Goal: Information Seeking & Learning: Learn about a topic

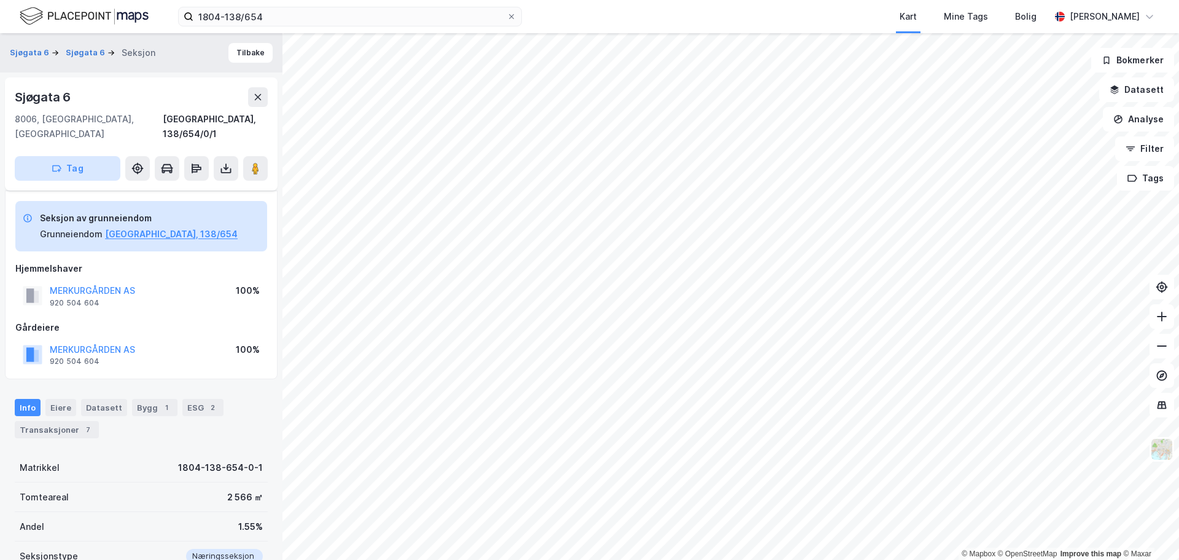
scroll to position [120, 0]
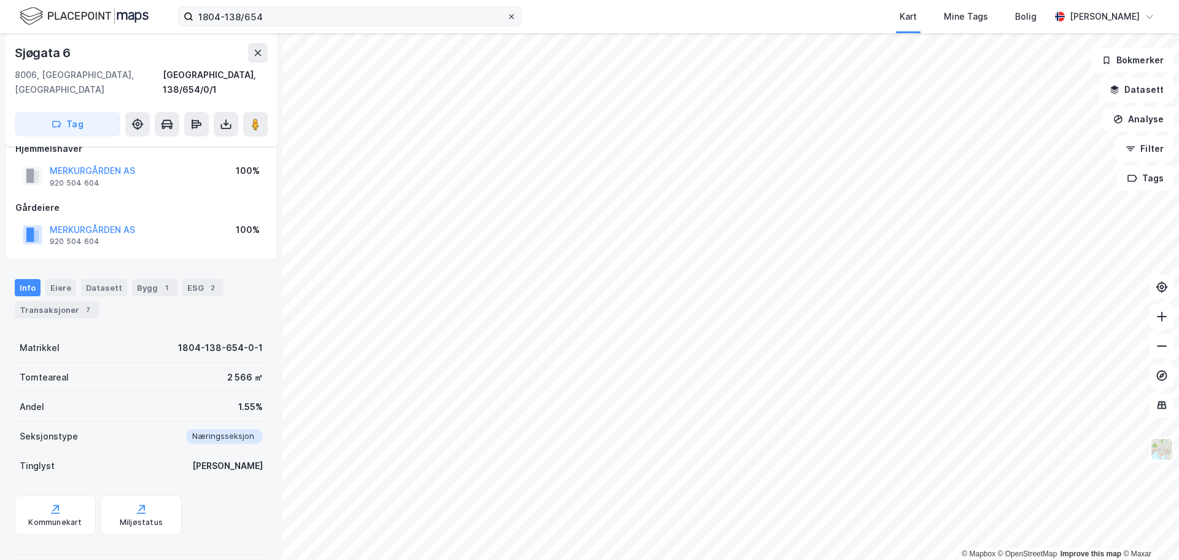
click at [511, 17] on icon at bounding box center [511, 16] width 7 height 7
click at [507, 17] on input "1804-138/654" at bounding box center [350, 16] width 313 height 18
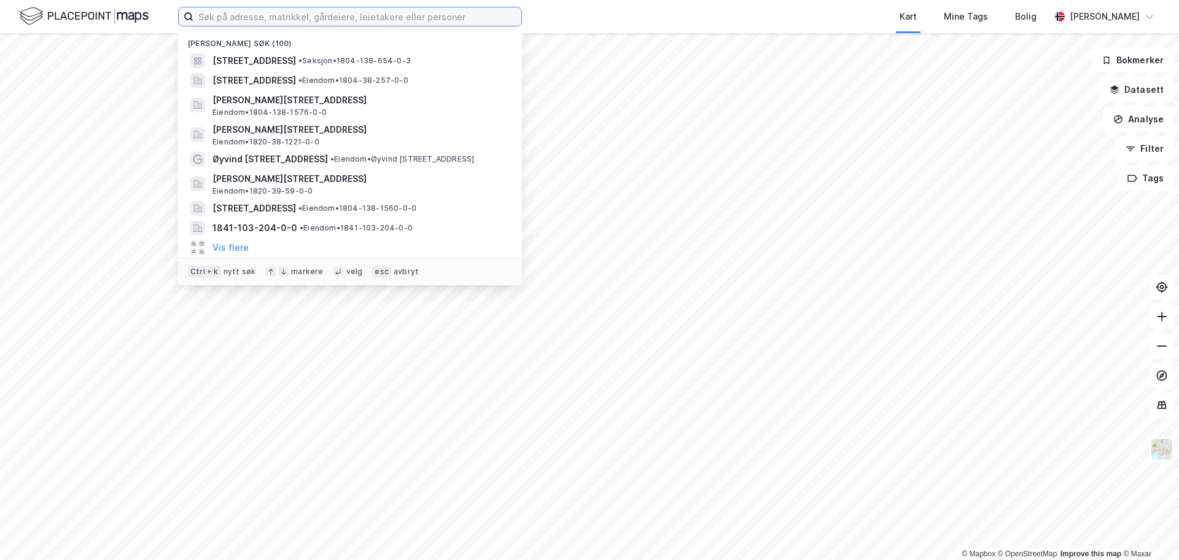
click at [437, 19] on input at bounding box center [358, 16] width 328 height 18
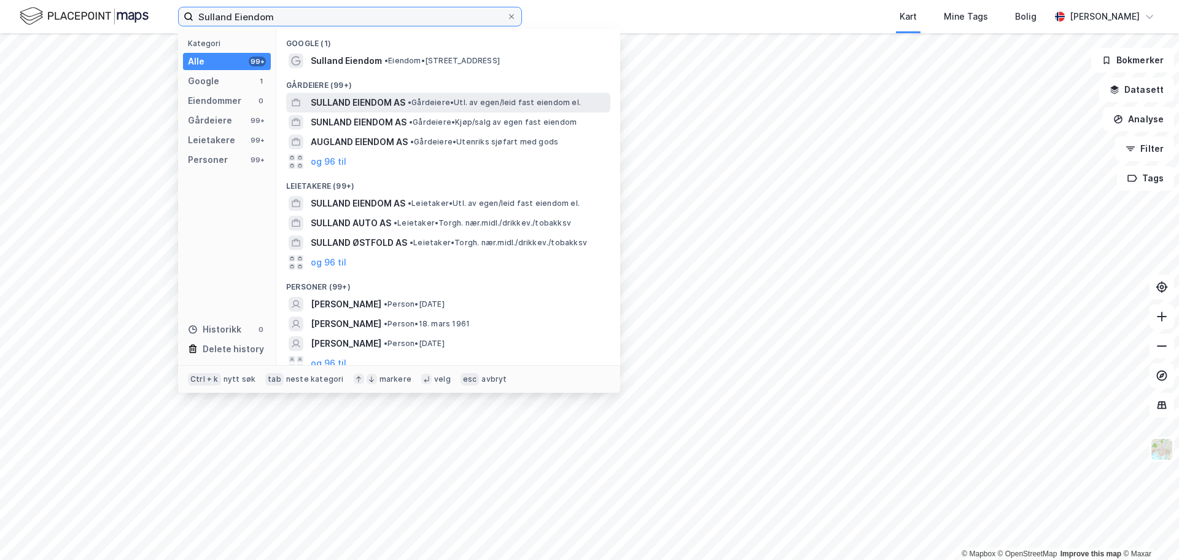
type input "Sulland Eiendom"
click at [353, 100] on span "SULLAND EIENDOM AS" at bounding box center [358, 102] width 95 height 15
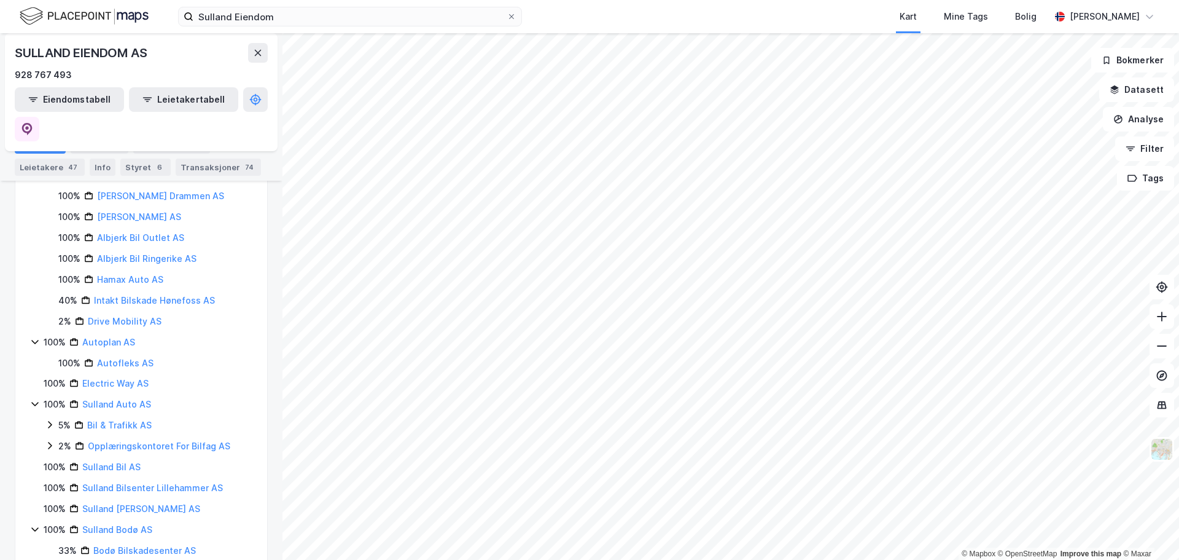
scroll to position [1843, 0]
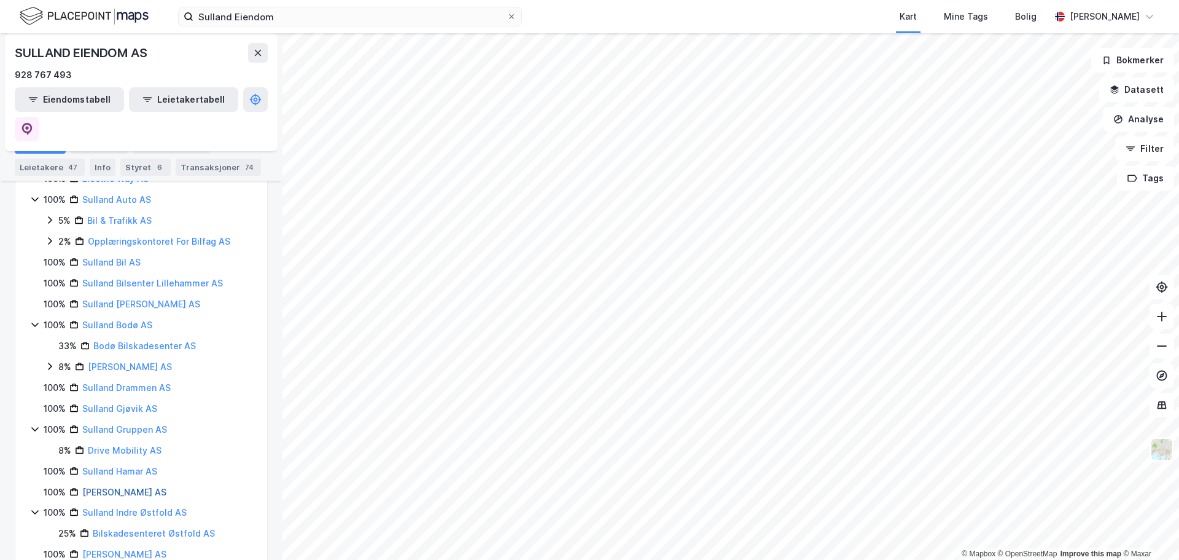
click at [111, 497] on link "[PERSON_NAME] AS" at bounding box center [124, 492] width 84 height 10
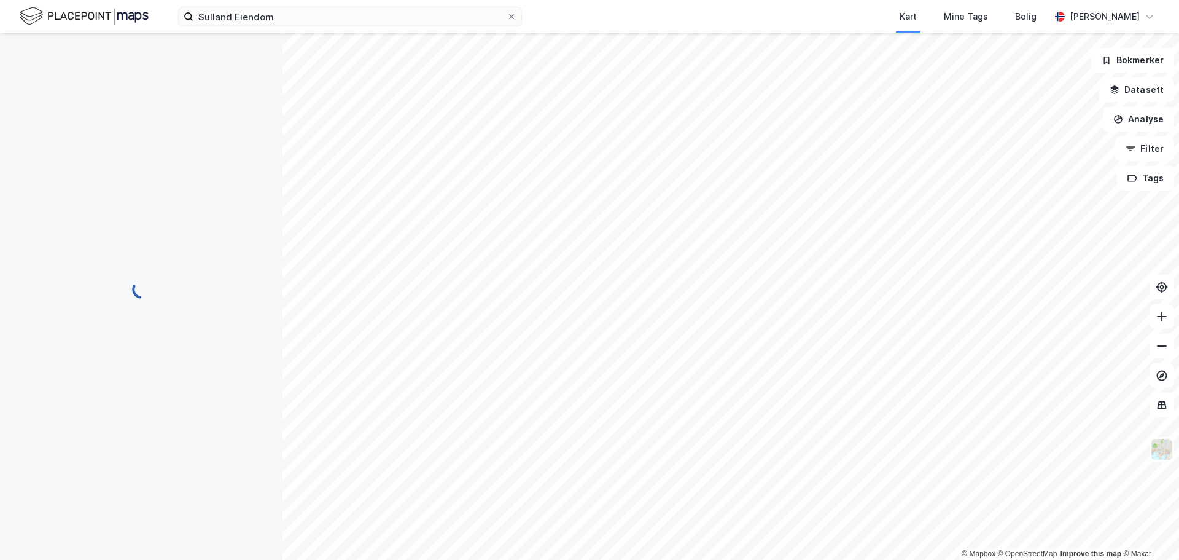
scroll to position [0, 0]
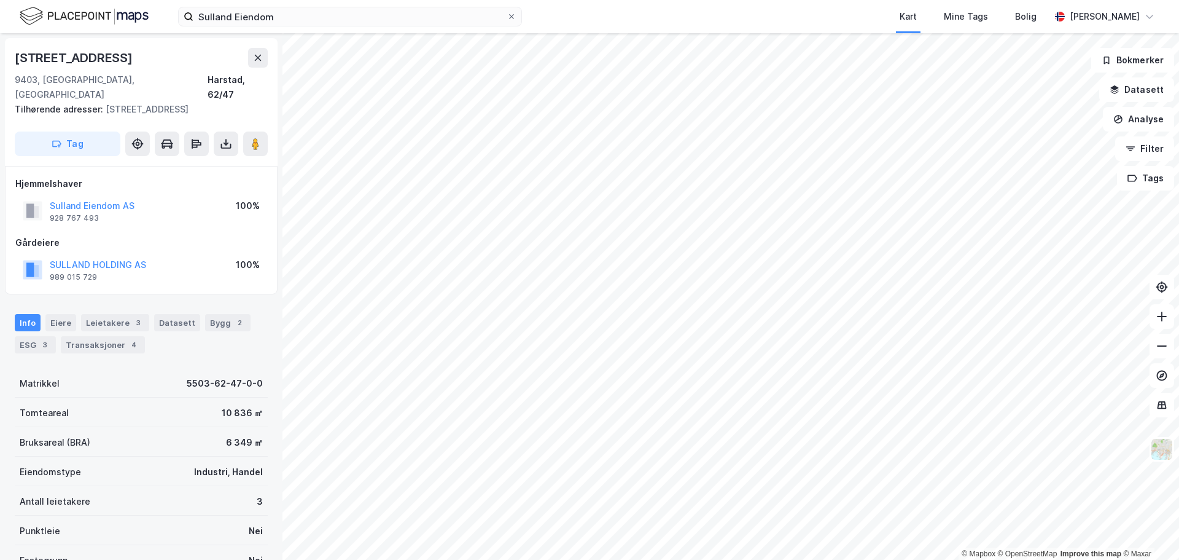
scroll to position [120, 0]
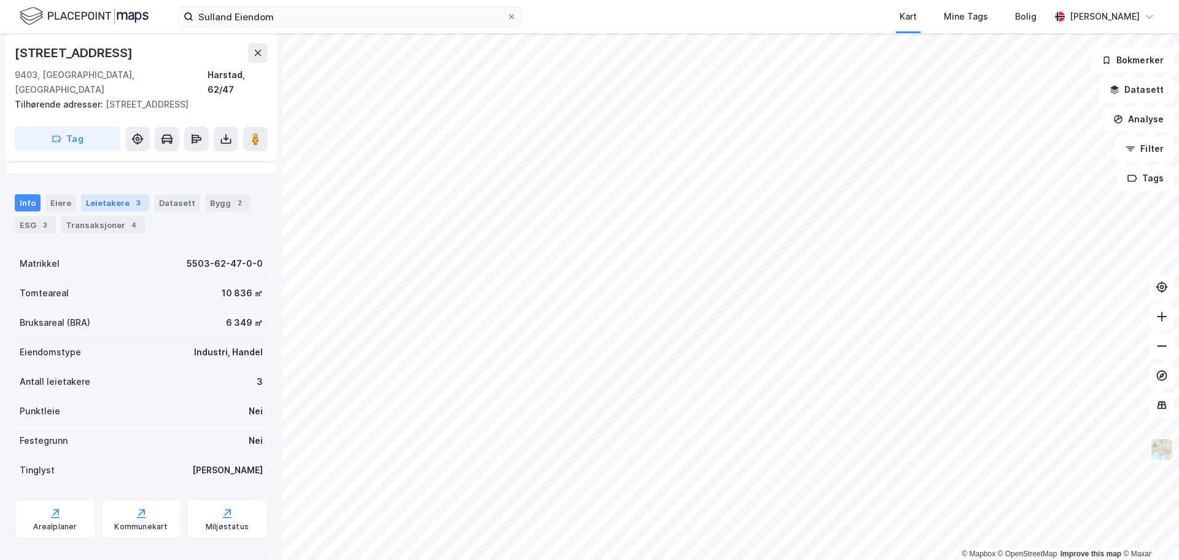
click at [103, 194] on div "Leietakere 3" at bounding box center [115, 202] width 68 height 17
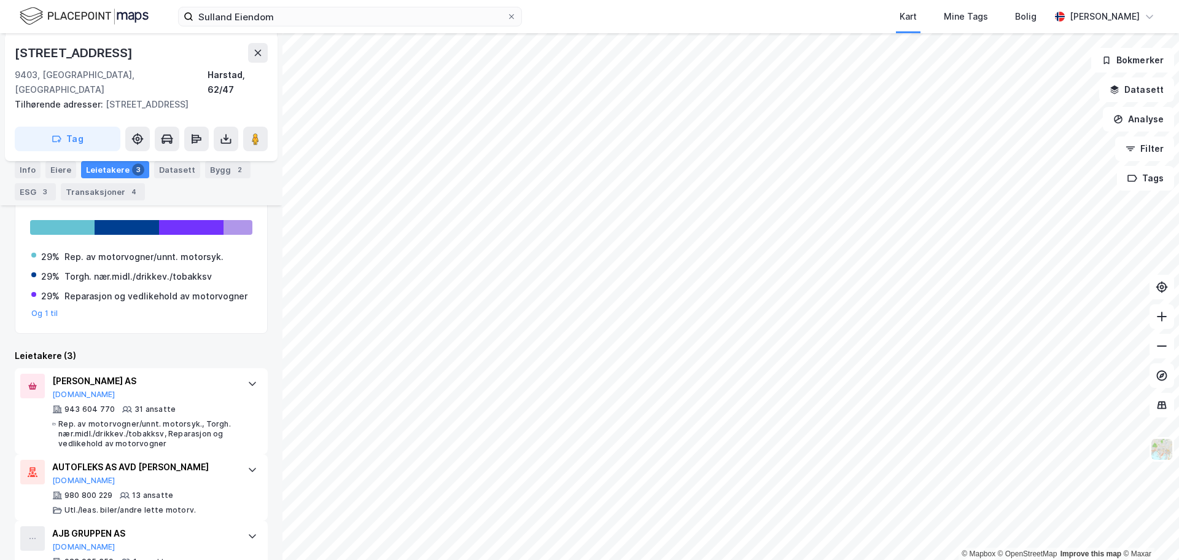
scroll to position [249, 0]
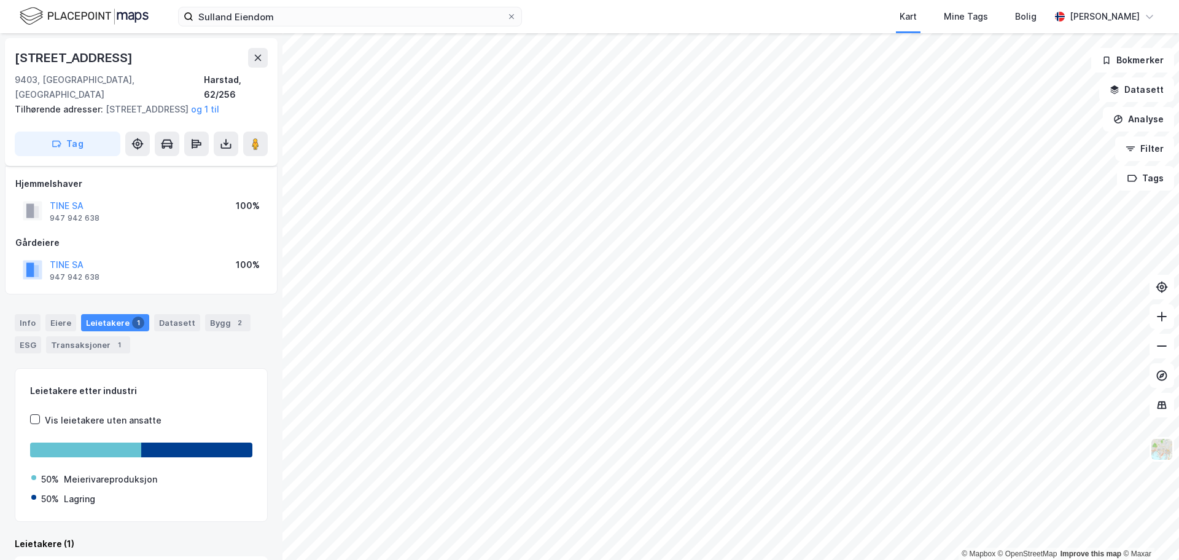
scroll to position [11, 0]
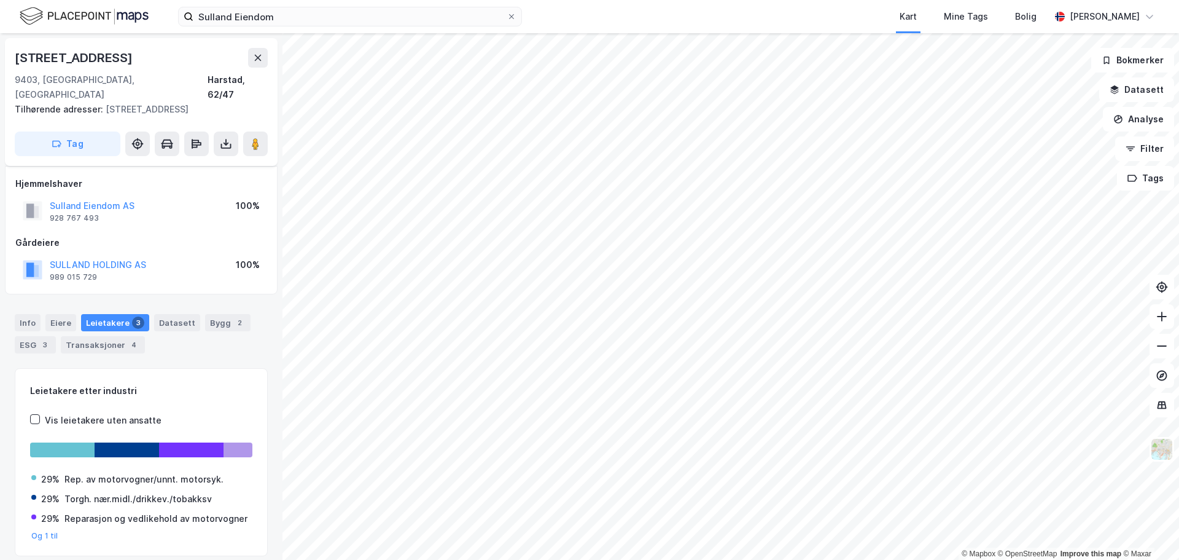
scroll to position [11, 0]
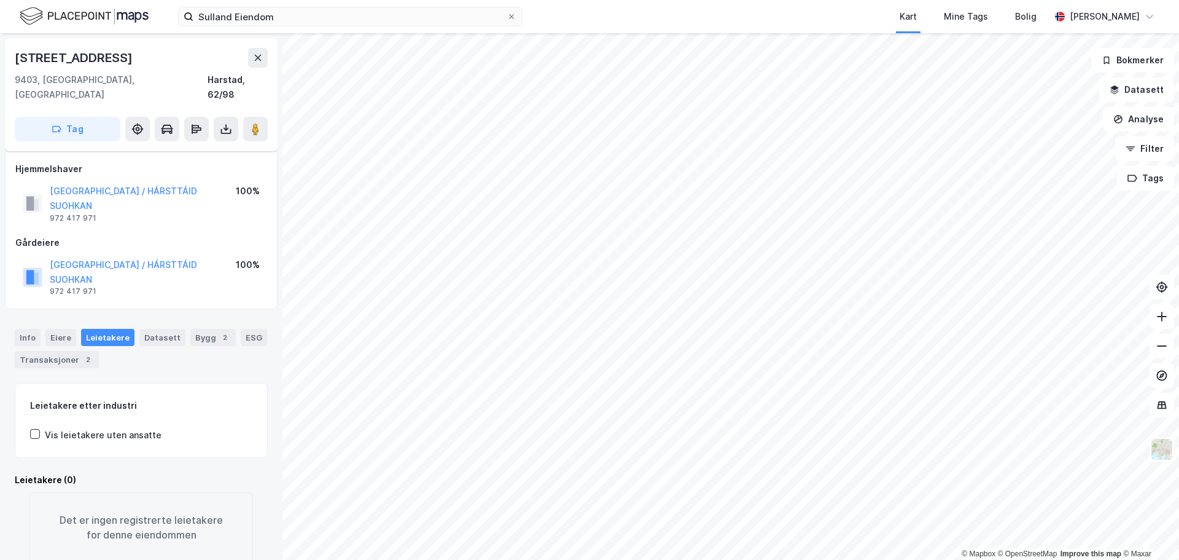
scroll to position [11, 0]
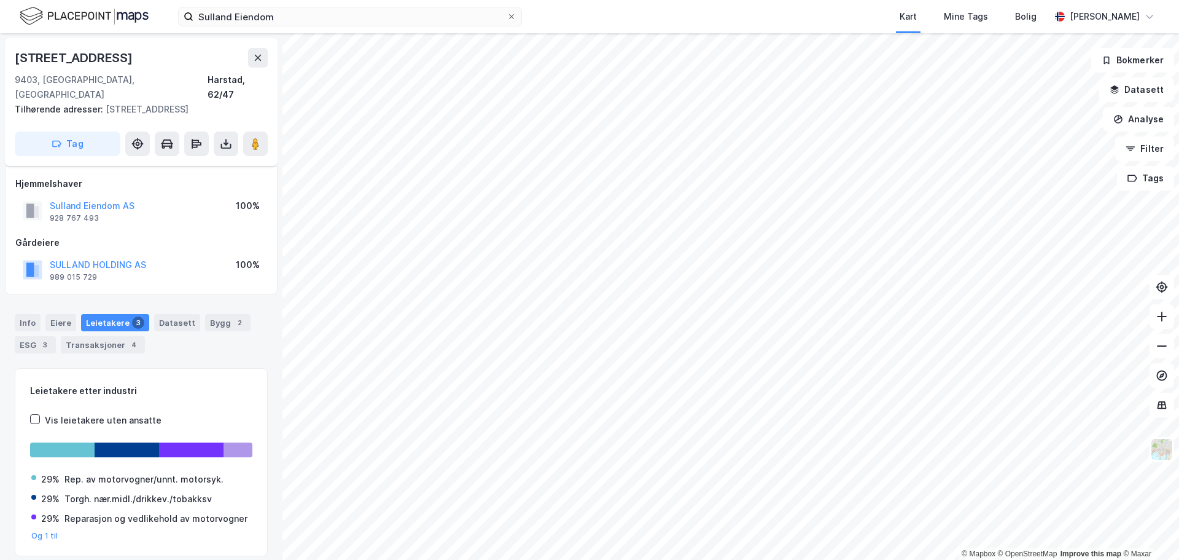
scroll to position [11, 0]
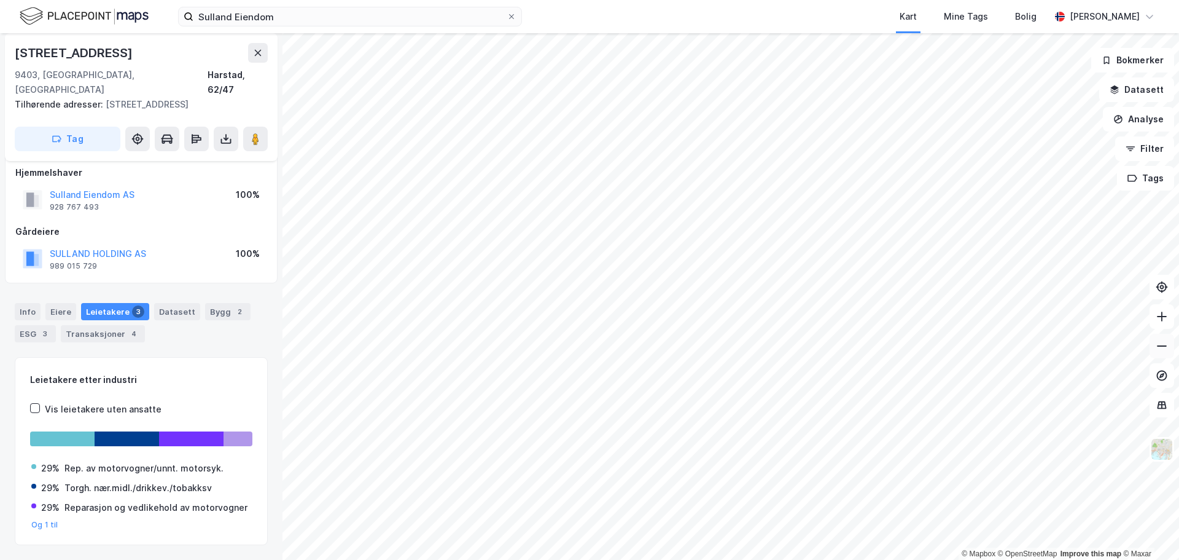
click at [1165, 343] on icon at bounding box center [1162, 346] width 12 height 12
click at [249, 127] on button at bounding box center [255, 139] width 25 height 25
click at [1173, 353] on button at bounding box center [1162, 346] width 25 height 25
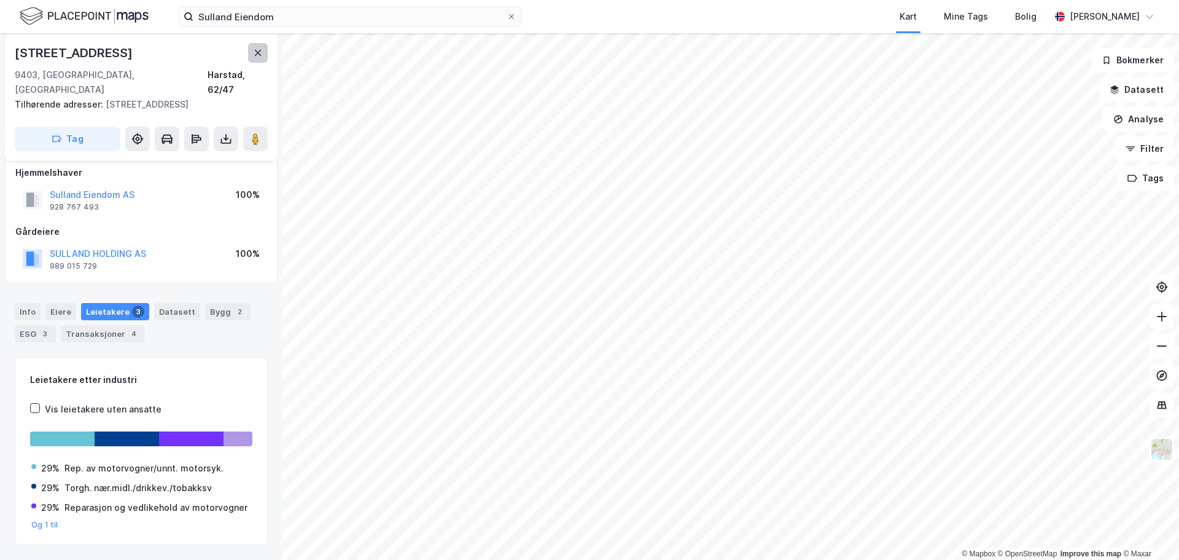
click at [256, 52] on icon at bounding box center [258, 53] width 10 height 10
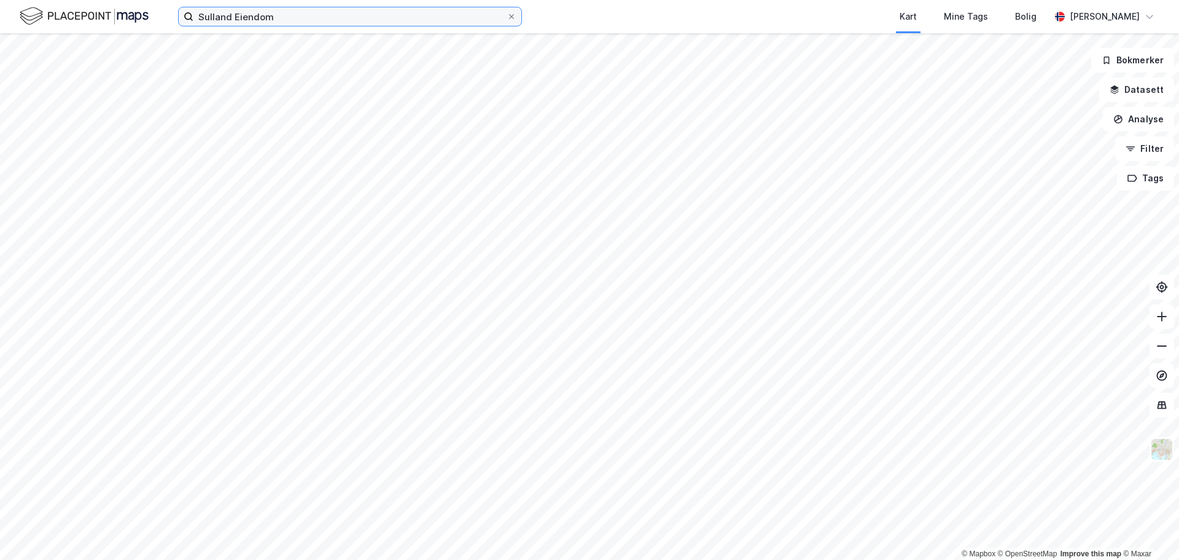
click at [350, 22] on input "Sulland Eiendom" at bounding box center [350, 16] width 313 height 18
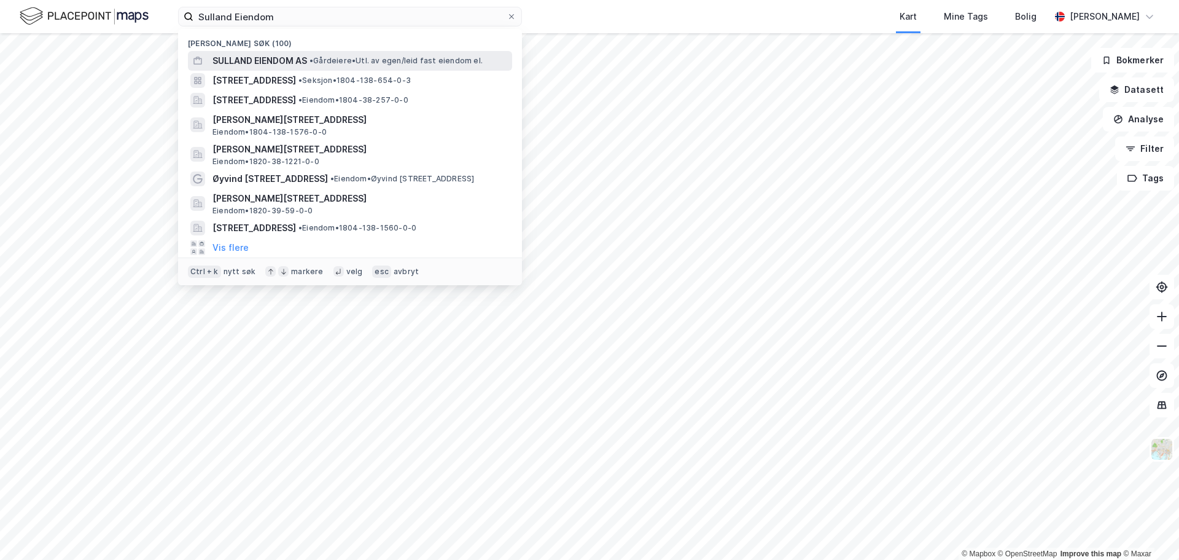
click at [269, 58] on span "SULLAND EIENDOM AS" at bounding box center [260, 60] width 95 height 15
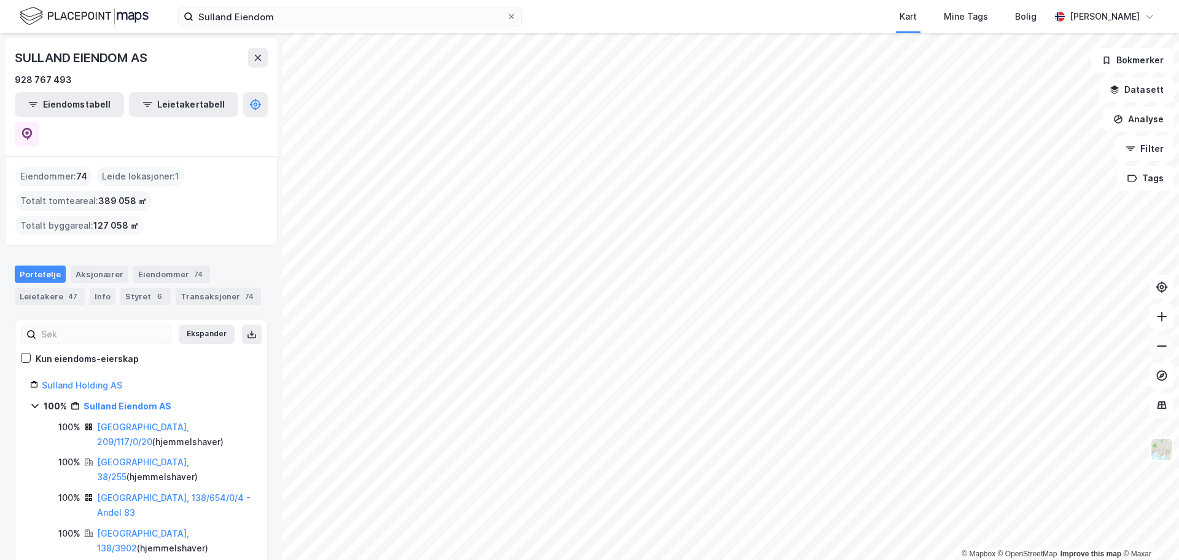
click at [1166, 344] on icon at bounding box center [1162, 346] width 12 height 12
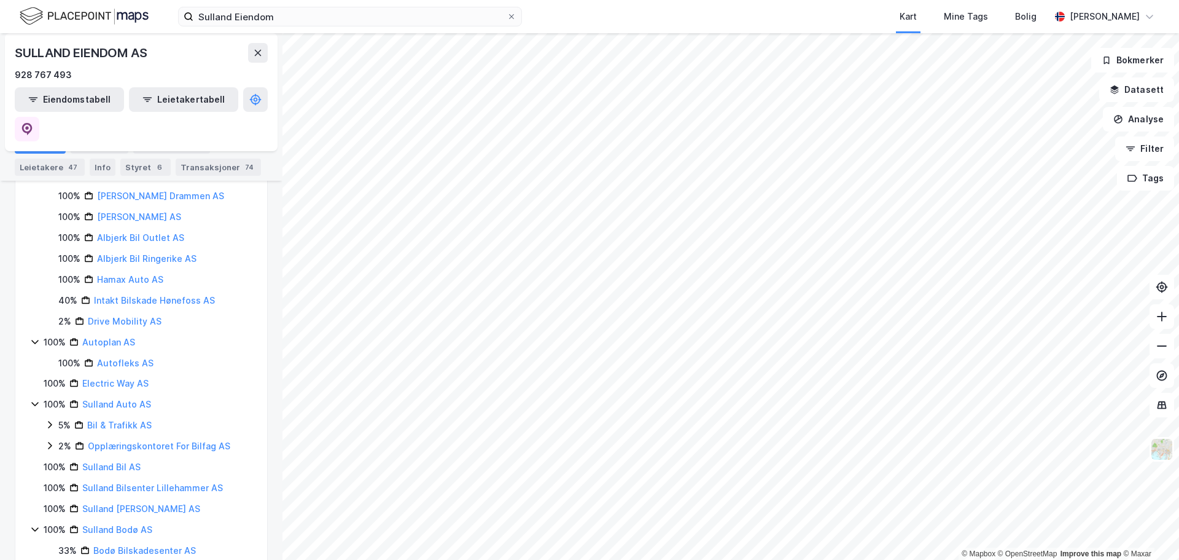
scroll to position [1843, 0]
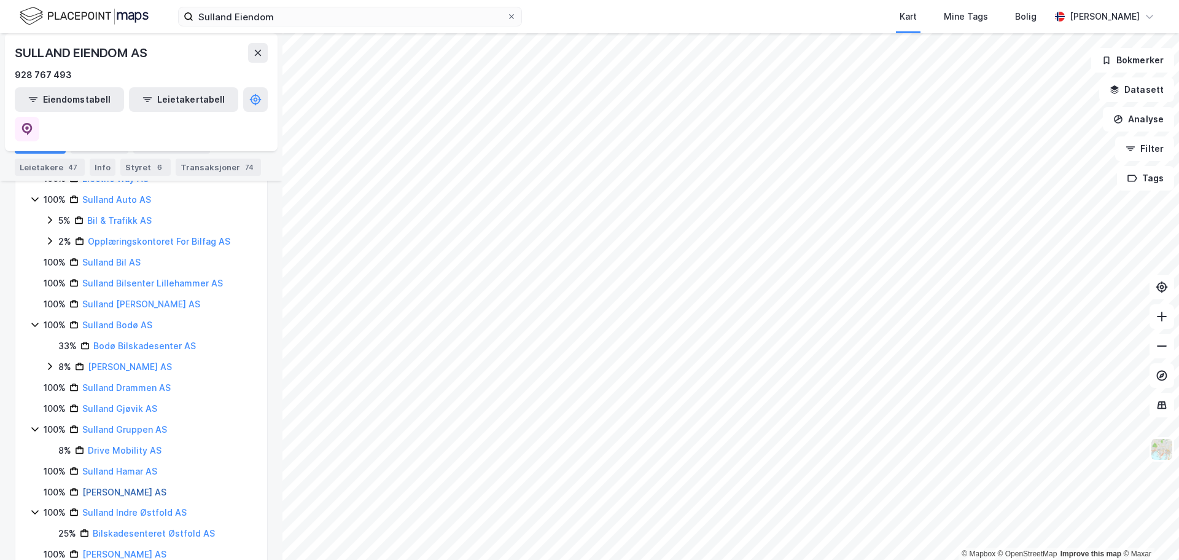
click at [119, 497] on link "[PERSON_NAME] AS" at bounding box center [124, 492] width 84 height 10
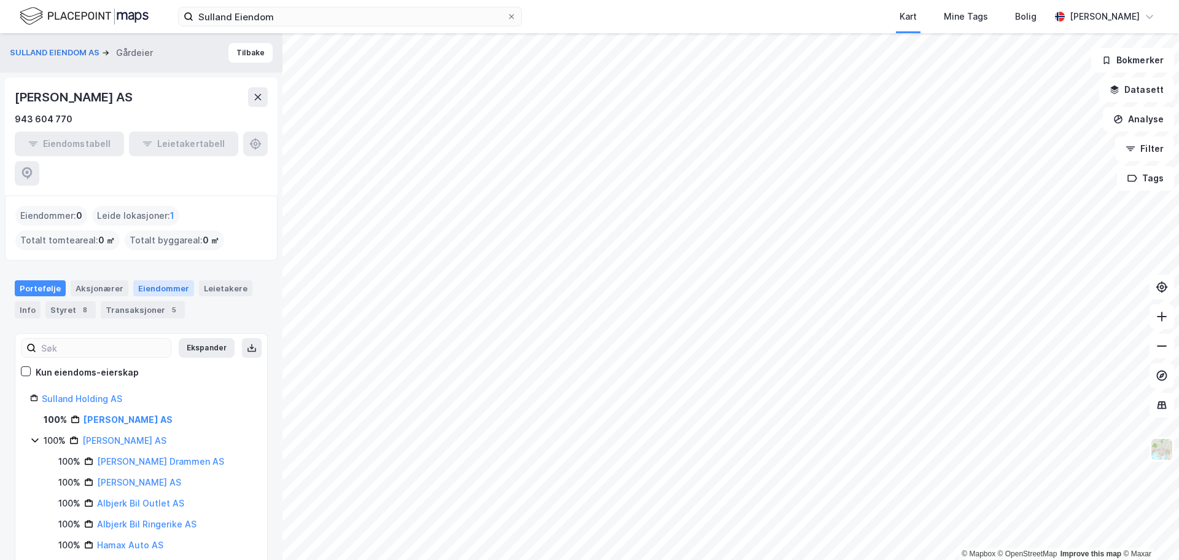
click at [146, 280] on div "Eiendommer" at bounding box center [163, 288] width 61 height 16
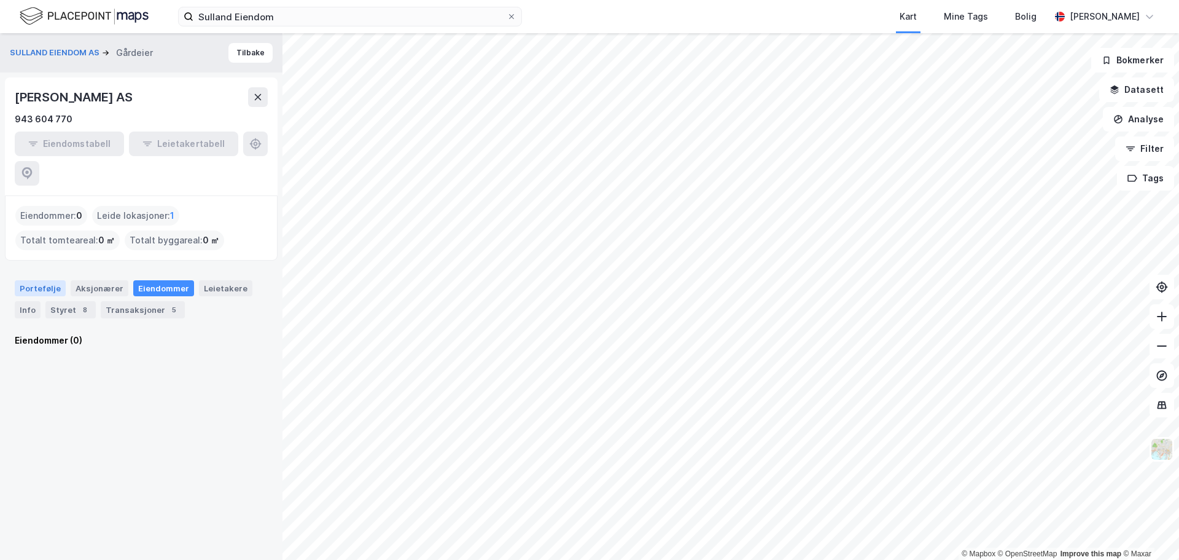
click at [47, 280] on div "Portefølje" at bounding box center [40, 288] width 51 height 16
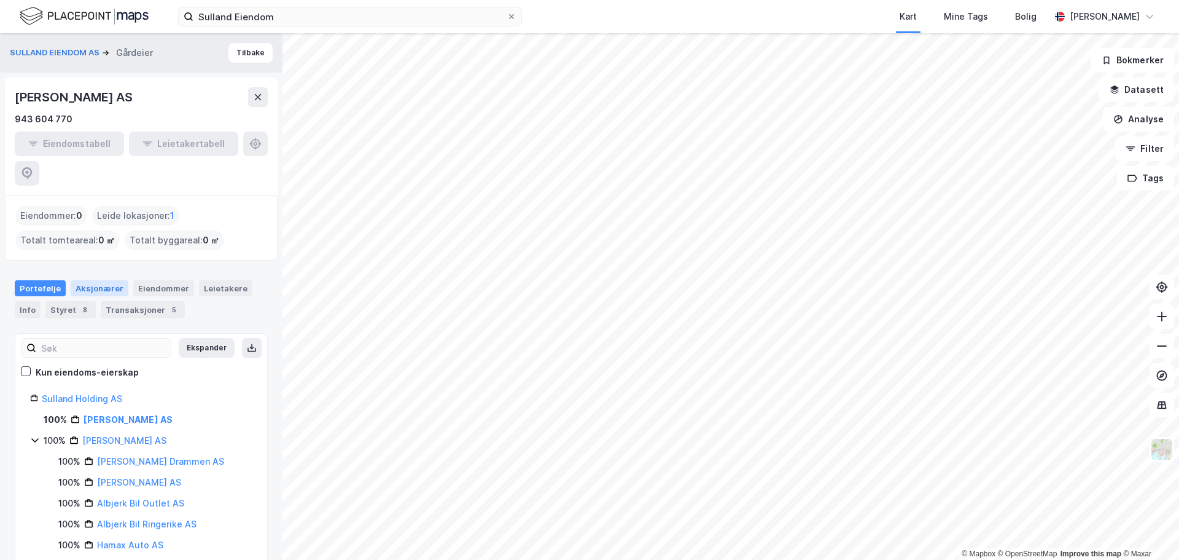
click at [85, 280] on div "Aksjonærer" at bounding box center [100, 288] width 58 height 16
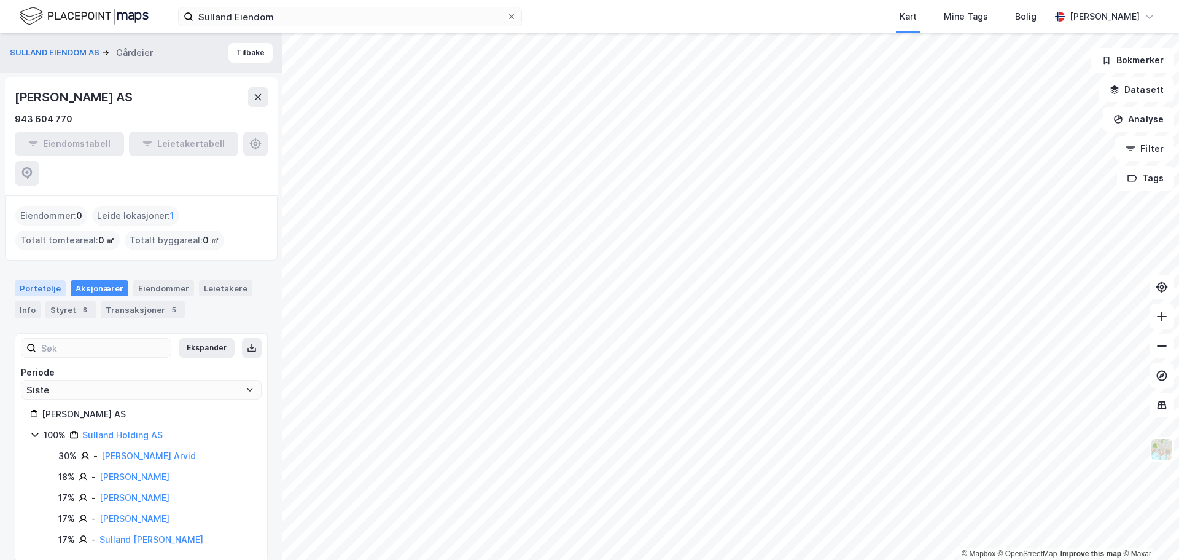
click at [37, 280] on div "Portefølje" at bounding box center [40, 288] width 51 height 16
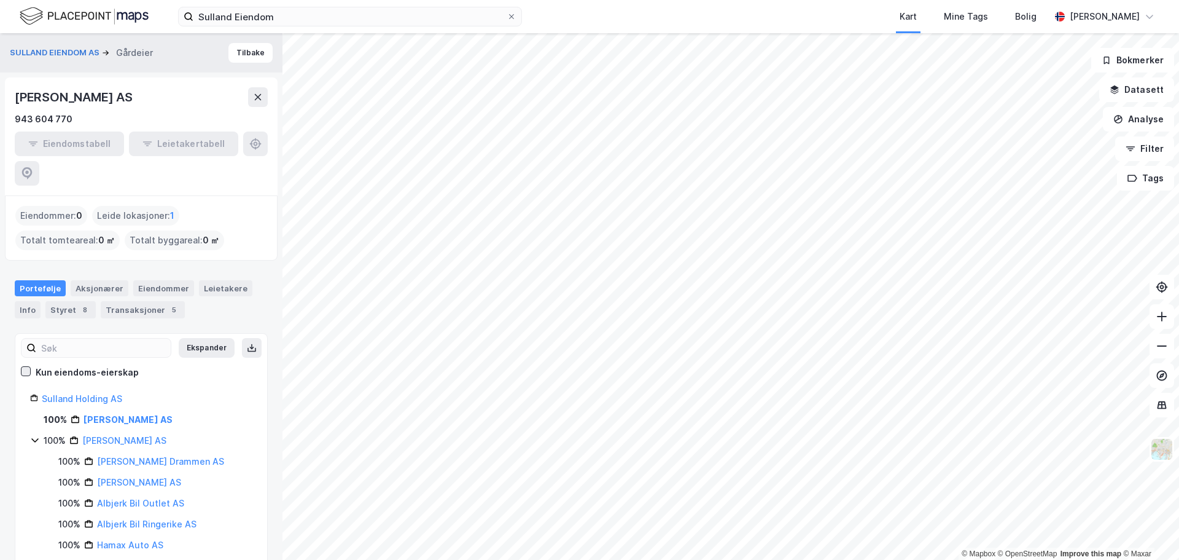
click at [23, 367] on icon at bounding box center [26, 371] width 9 height 9
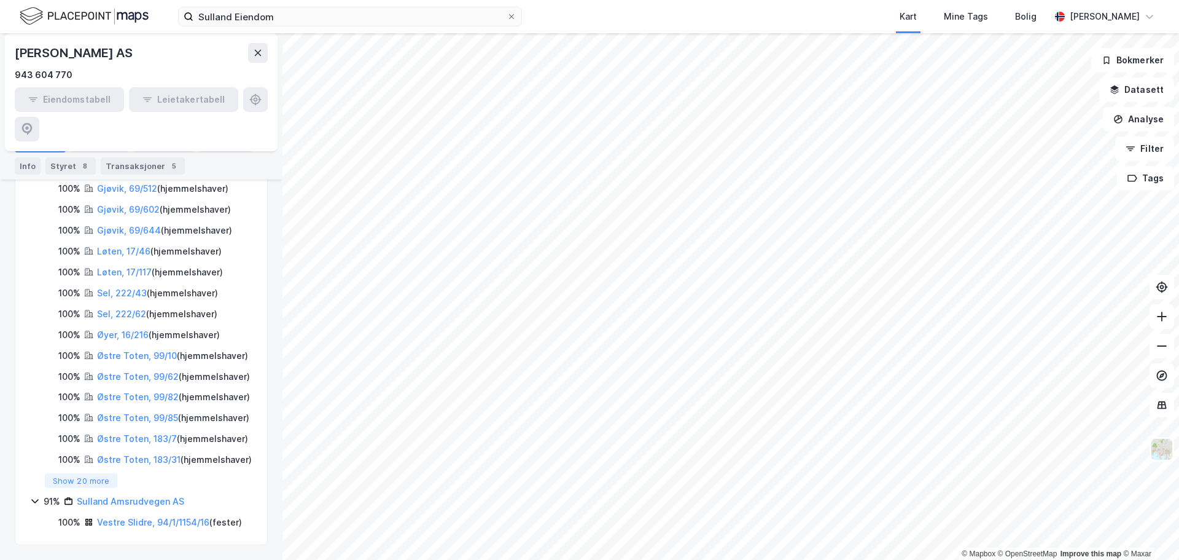
scroll to position [1439, 0]
click at [93, 479] on button "Show 20 more" at bounding box center [81, 480] width 72 height 15
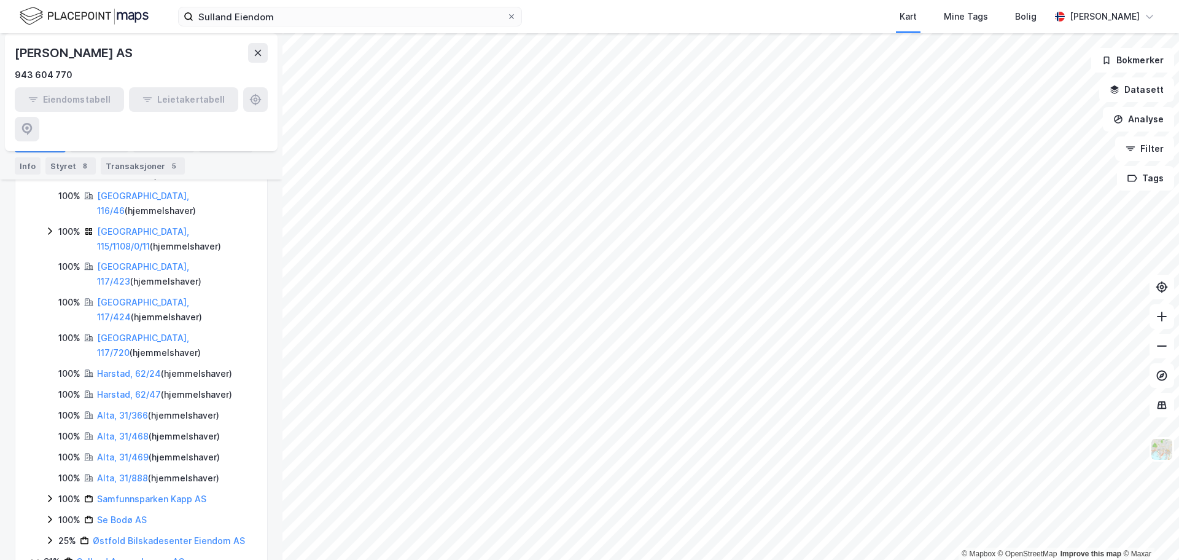
scroll to position [1879, 0]
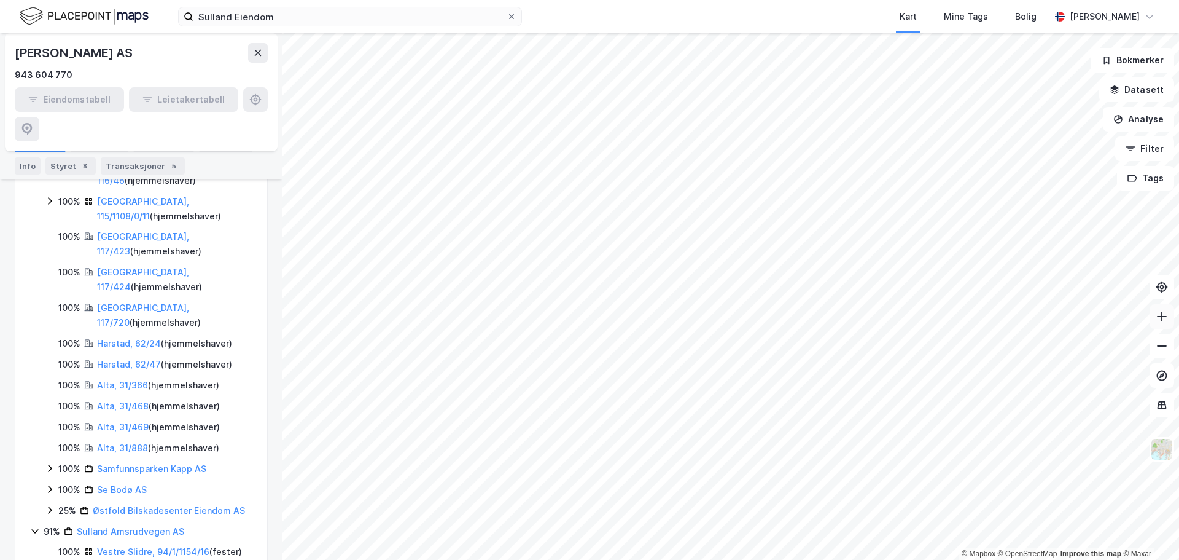
click at [1168, 317] on icon at bounding box center [1162, 316] width 12 height 12
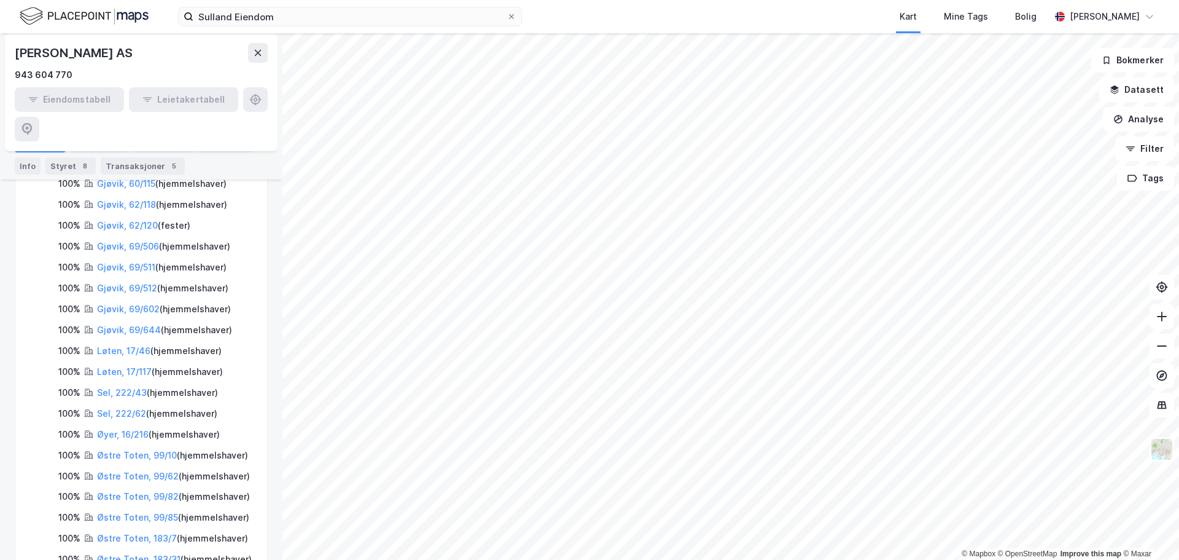
scroll to position [1105, 0]
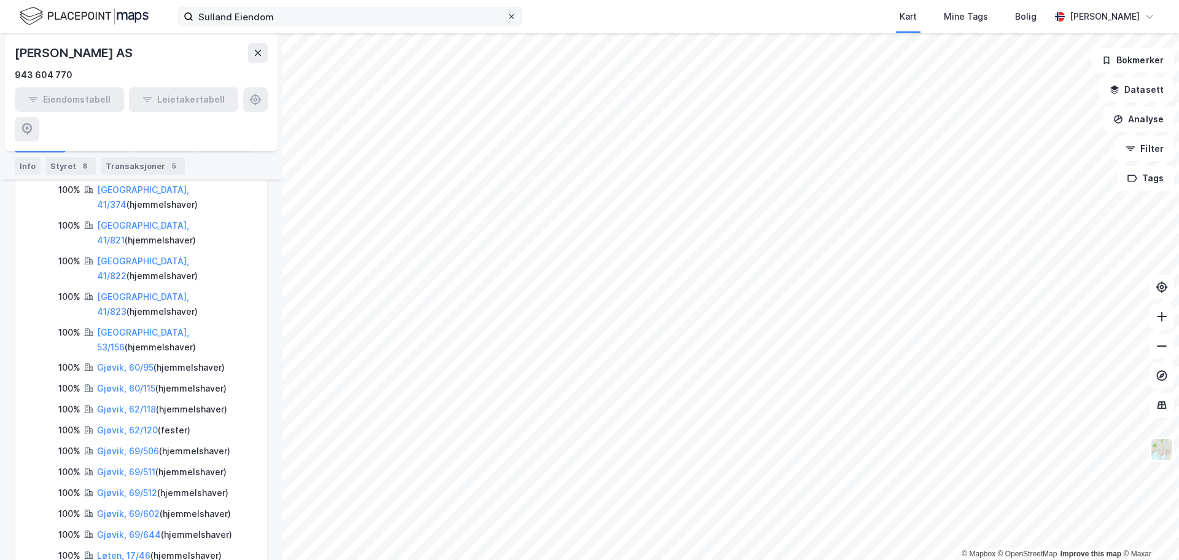
click at [512, 18] on icon at bounding box center [511, 16] width 7 height 7
click at [507, 18] on input "Sulland Eiendom" at bounding box center [350, 16] width 313 height 18
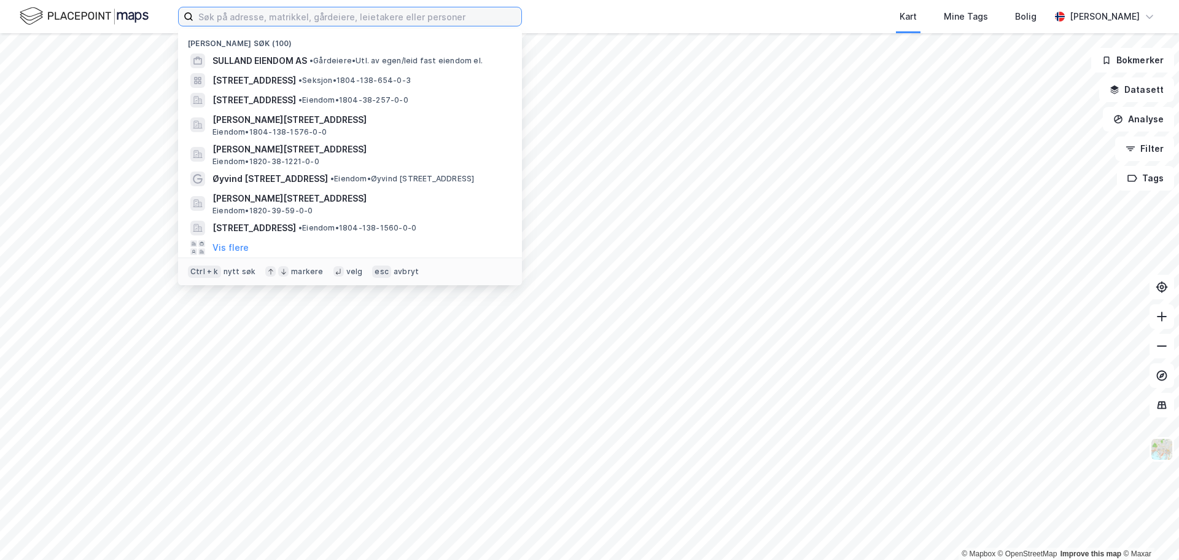
click at [432, 18] on input at bounding box center [358, 16] width 328 height 18
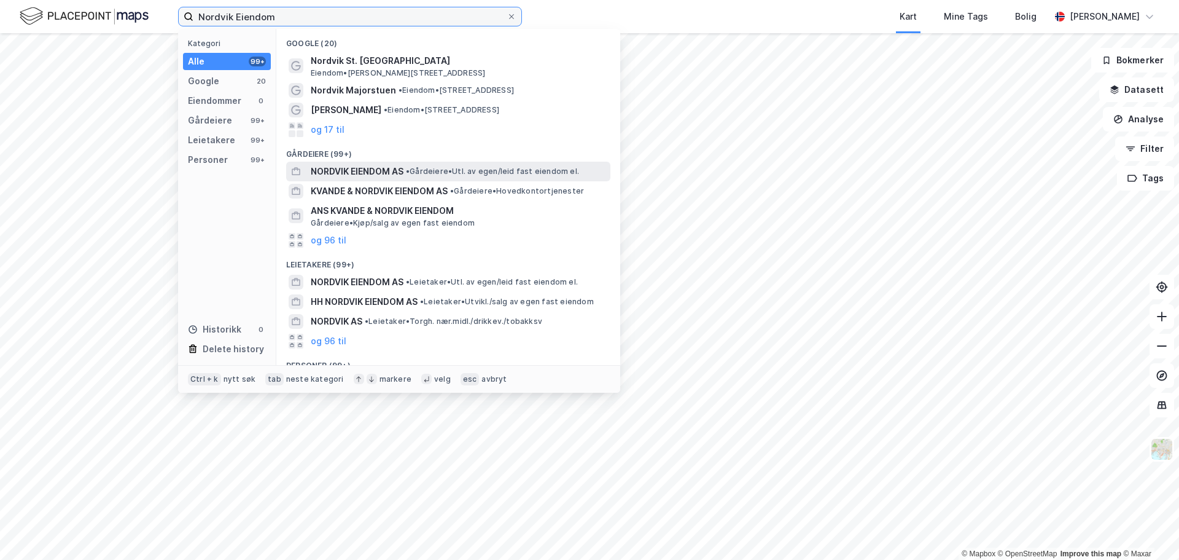
type input "Nordvik Eiendom"
click at [340, 171] on span "NORDVIK EIENDOM AS" at bounding box center [357, 171] width 93 height 15
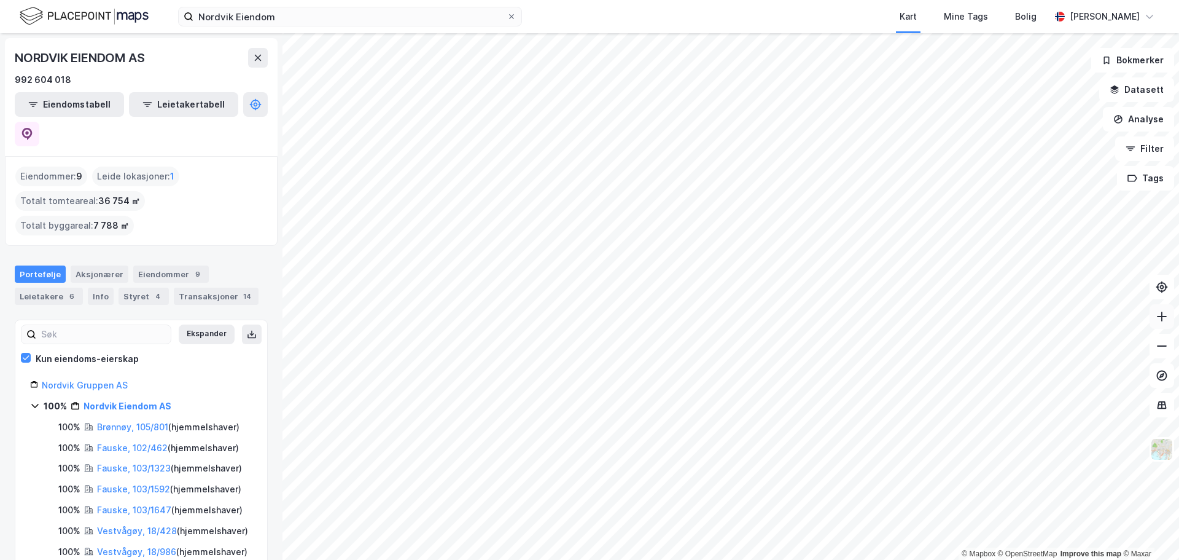
click at [1160, 321] on icon at bounding box center [1162, 316] width 12 height 12
click at [1157, 315] on icon at bounding box center [1162, 316] width 12 height 12
click at [1156, 314] on icon at bounding box center [1162, 316] width 12 height 12
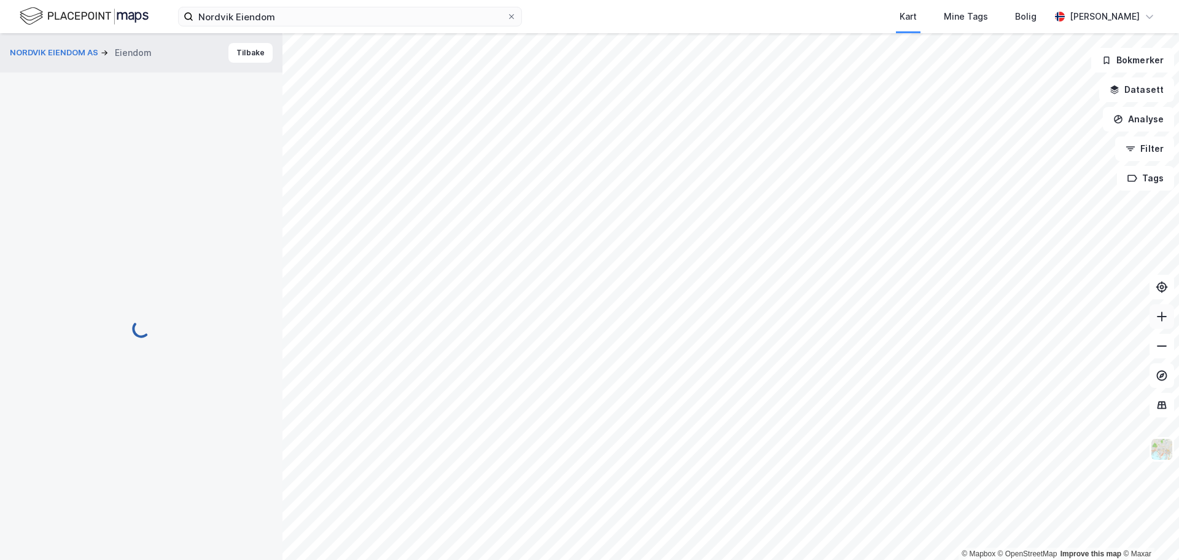
scroll to position [11, 0]
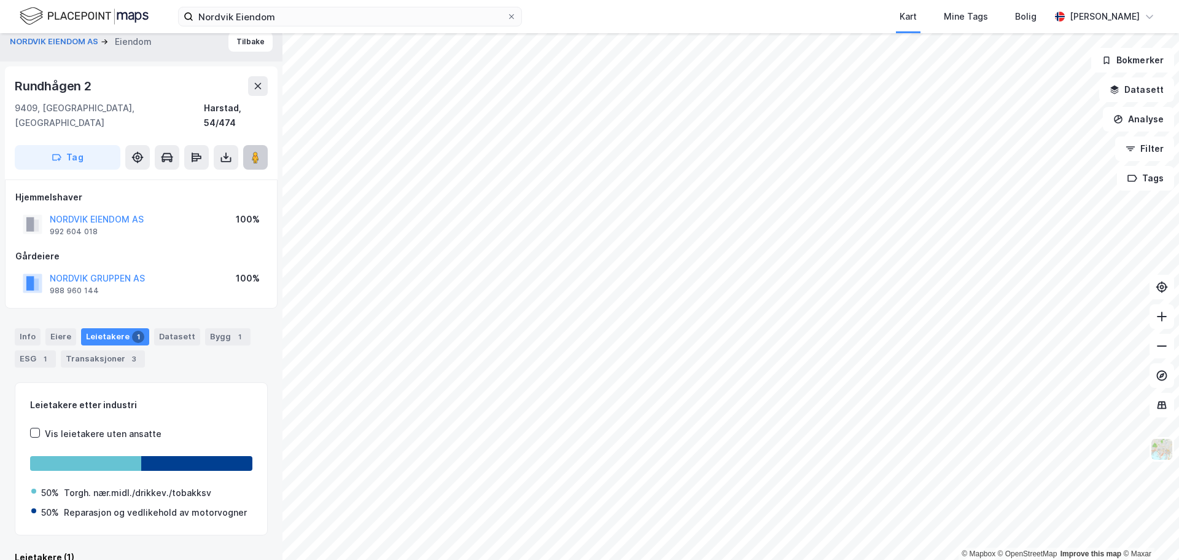
click at [253, 151] on image at bounding box center [255, 157] width 7 height 12
click at [252, 151] on icon at bounding box center [255, 157] width 12 height 12
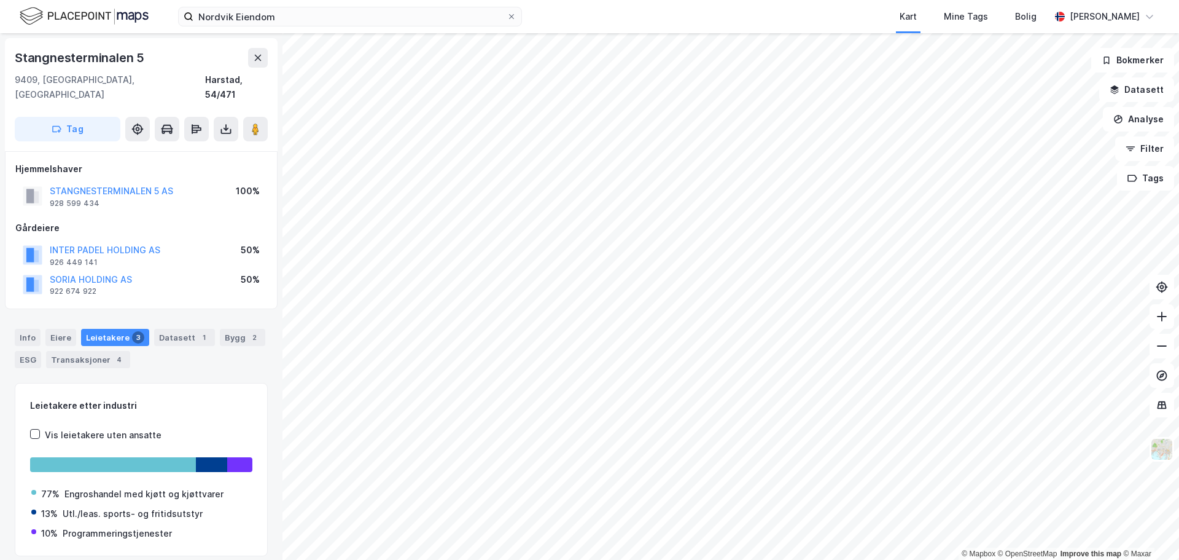
scroll to position [11, 0]
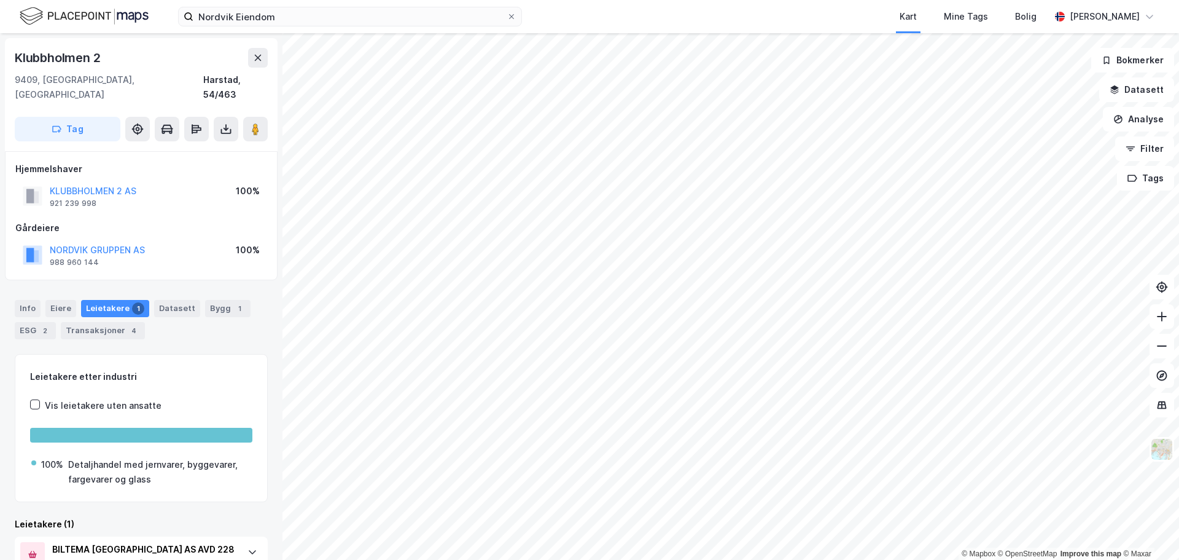
drag, startPoint x: 186, startPoint y: 385, endPoint x: 229, endPoint y: 350, distance: 55.5
click at [229, 354] on div "Leietakere etter industri Vis leietakere uten ansatte 100% Detaljhandel med jer…" at bounding box center [141, 428] width 253 height 149
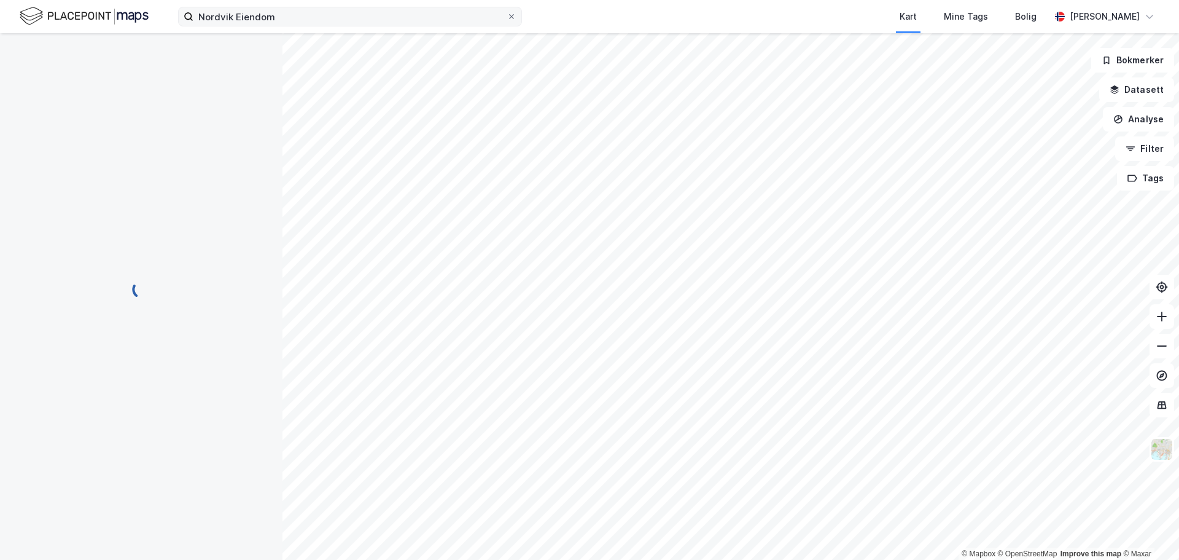
scroll to position [2, 0]
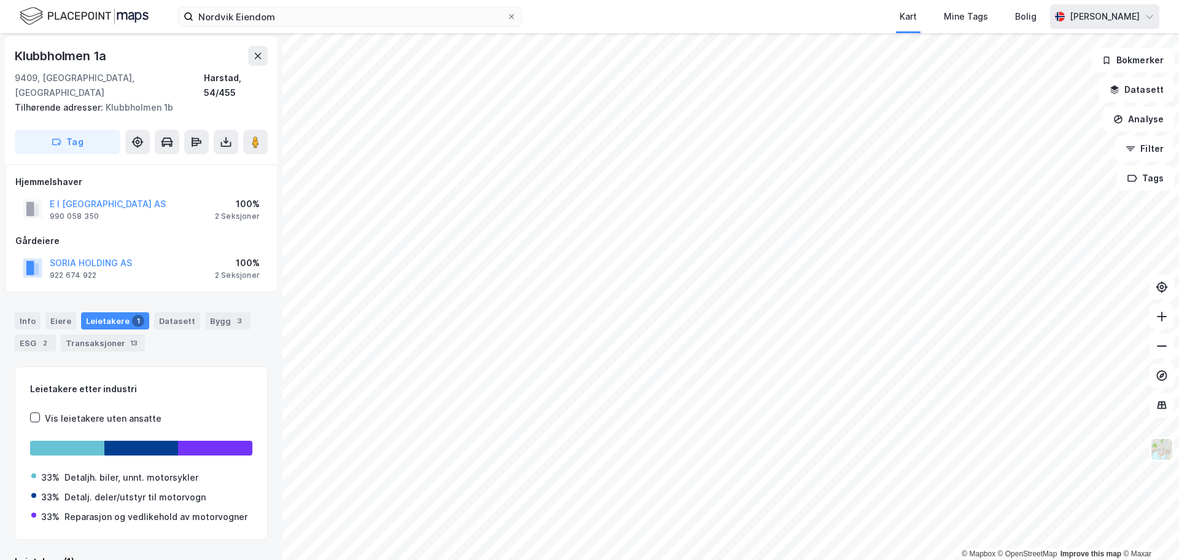
click at [1099, 18] on div "[PERSON_NAME]" at bounding box center [1105, 16] width 70 height 15
click at [1038, 78] on div "Logg ut" at bounding box center [1043, 75] width 33 height 15
